Goal: Information Seeking & Learning: Learn about a topic

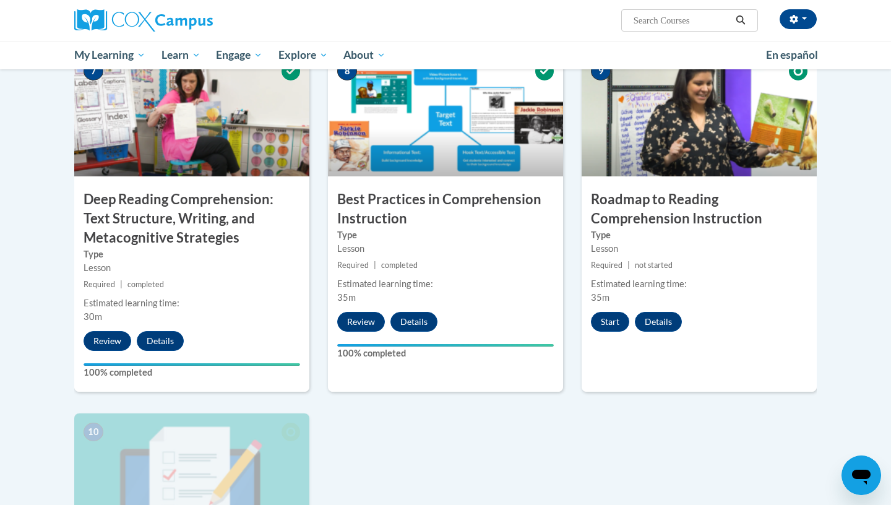
scroll to position [983, 0]
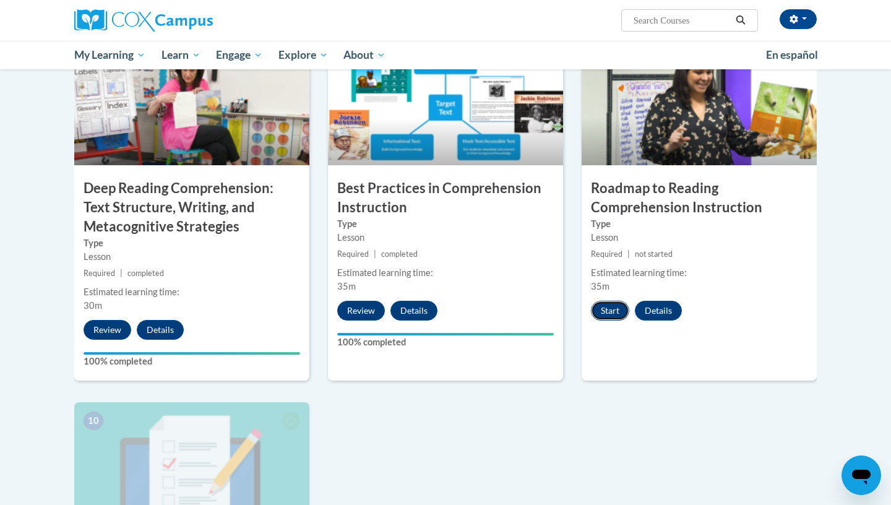
click at [612, 313] on button "Start" at bounding box center [610, 311] width 38 height 20
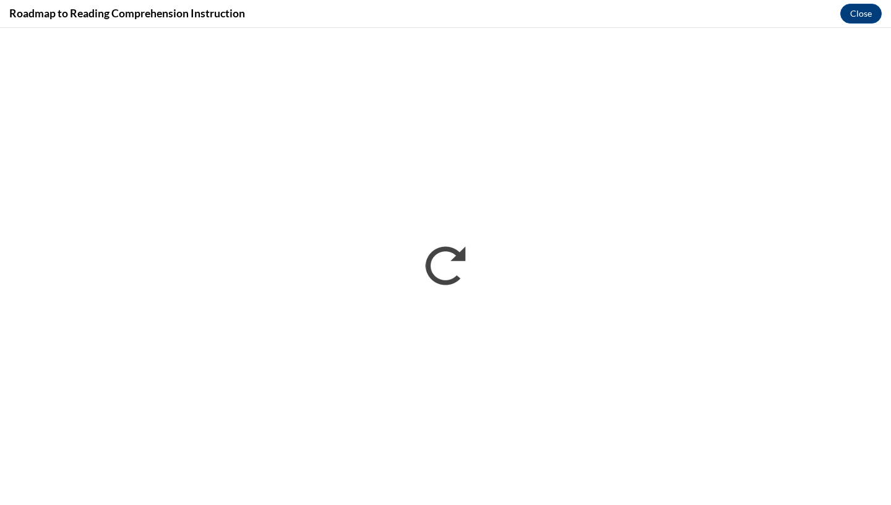
scroll to position [0, 0]
